Goal: Navigation & Orientation: Find specific page/section

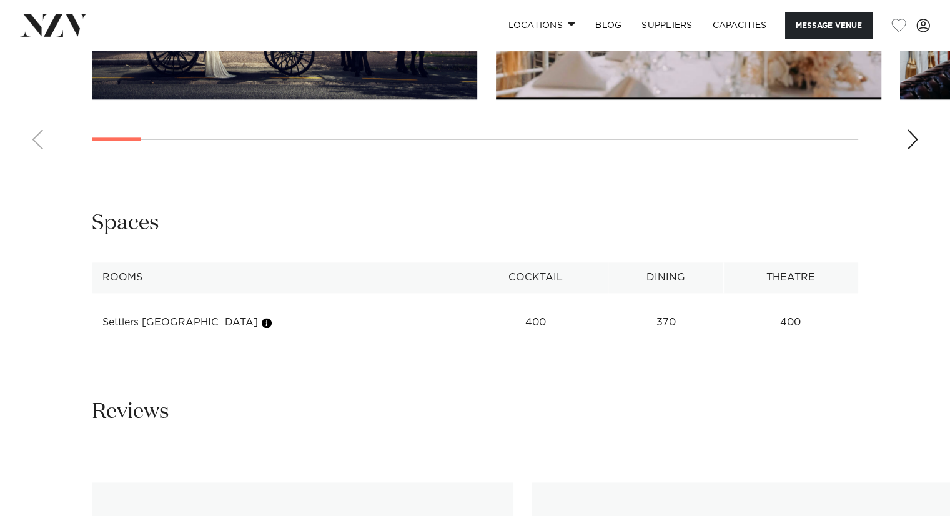
scroll to position [1498, 0]
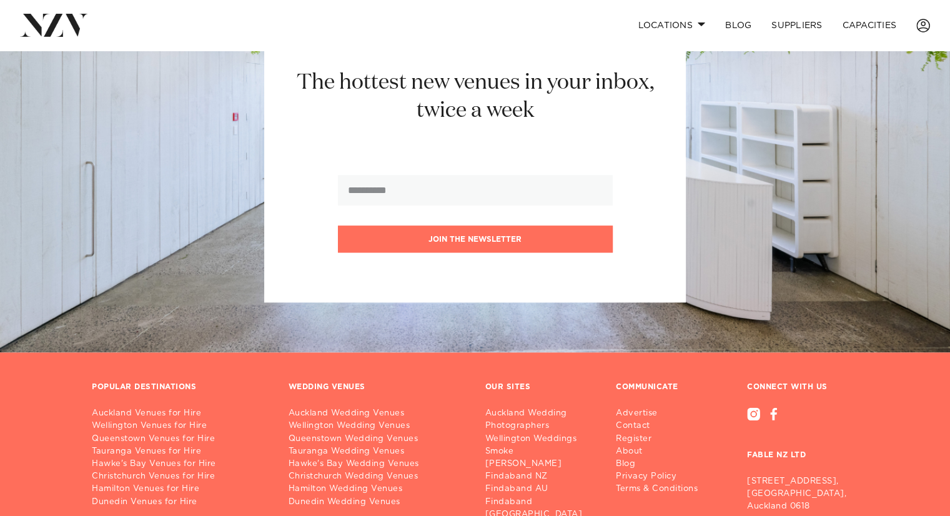
scroll to position [1375, 0]
click at [528, 409] on link "Auckland Wedding Photographers" at bounding box center [541, 419] width 111 height 25
click at [122, 407] on link "Auckland Venues for Hire" at bounding box center [180, 413] width 177 height 12
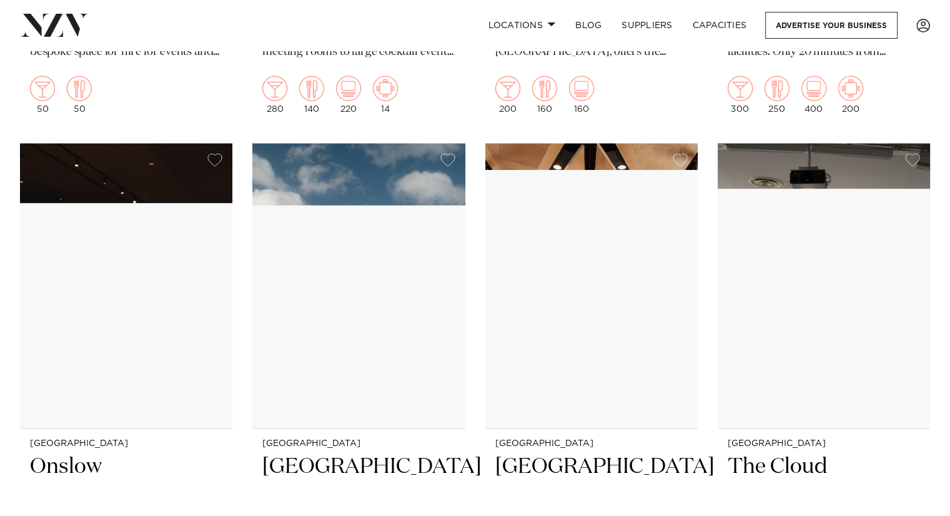
scroll to position [12120, 0]
